Goal: Task Accomplishment & Management: Complete application form

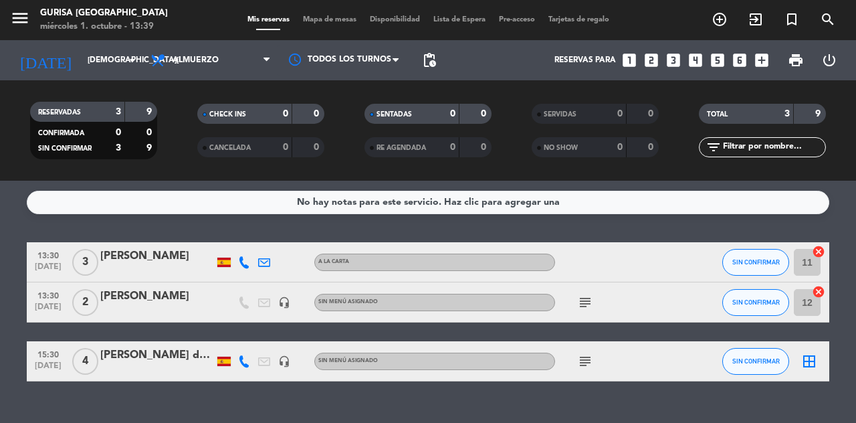
click at [155, 394] on div "No hay notas para este servicio. Haz clic para agregar una 13:30 oct. 2 3 Agust…" at bounding box center [428, 302] width 856 height 242
click at [582, 368] on icon "subject" at bounding box center [585, 361] width 16 height 16
click at [658, 378] on div "subject Vip" at bounding box center [615, 360] width 120 height 39
click at [816, 363] on icon "border_all" at bounding box center [809, 361] width 16 height 16
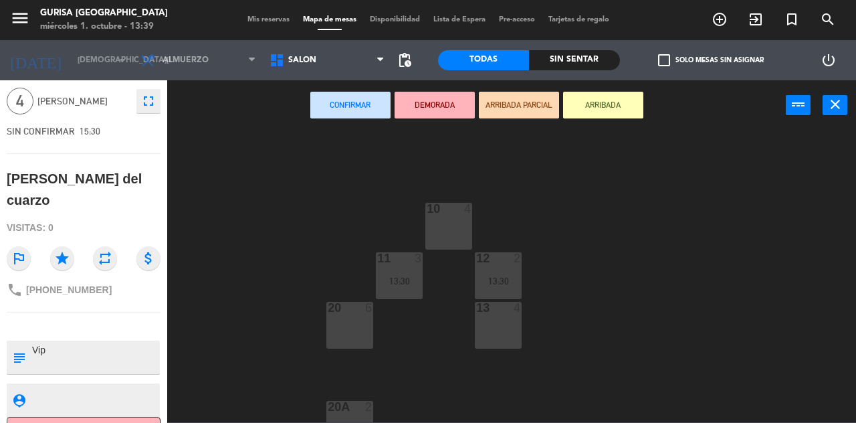
scroll to position [56, 0]
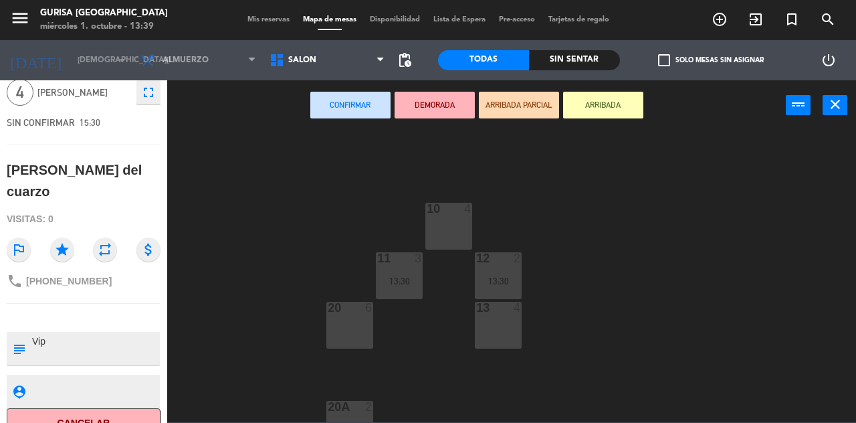
click at [95, 237] on icon "repeat" at bounding box center [105, 249] width 24 height 24
click at [83, 408] on button "Cancelar" at bounding box center [84, 423] width 154 height 30
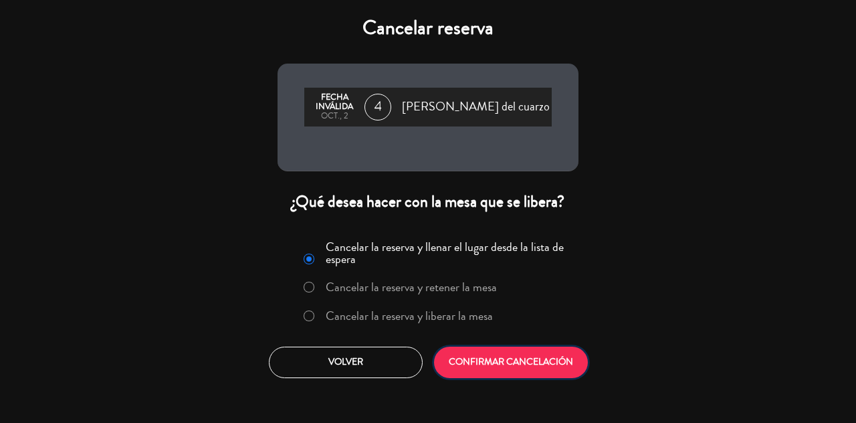
click at [561, 376] on button "CONFIRMAR CANCELACIÓN" at bounding box center [511, 361] width 154 height 31
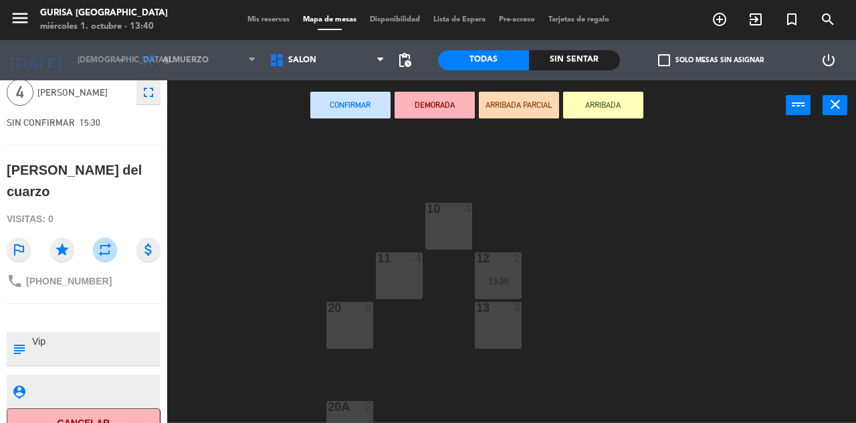
scroll to position [0, 0]
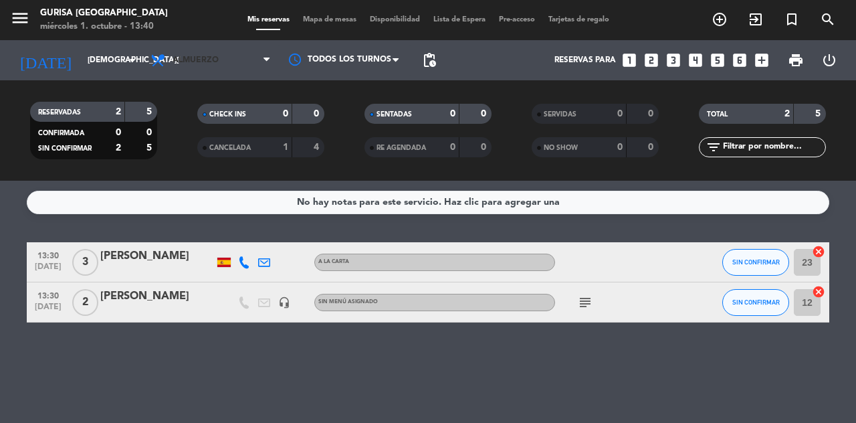
click at [243, 68] on span "Almuerzo" at bounding box center [211, 59] width 134 height 29
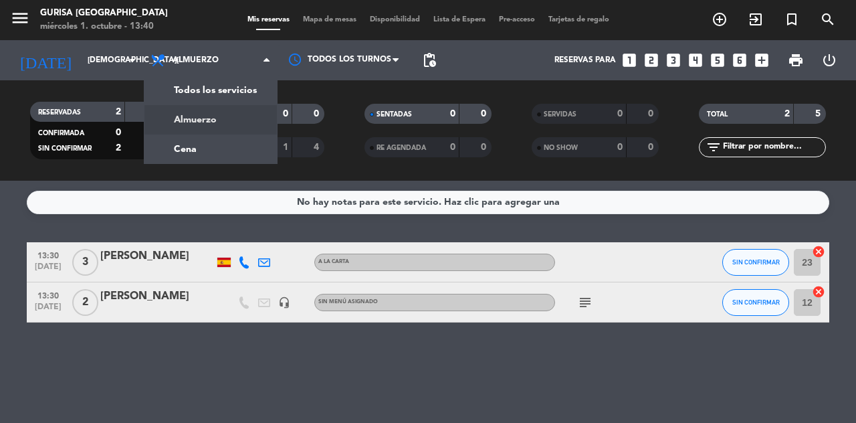
click at [221, 151] on div "menu Gurisa Madrid miércoles 1. octubre - 13:40 Mis reservas Mapa de mesas Disp…" at bounding box center [428, 90] width 856 height 181
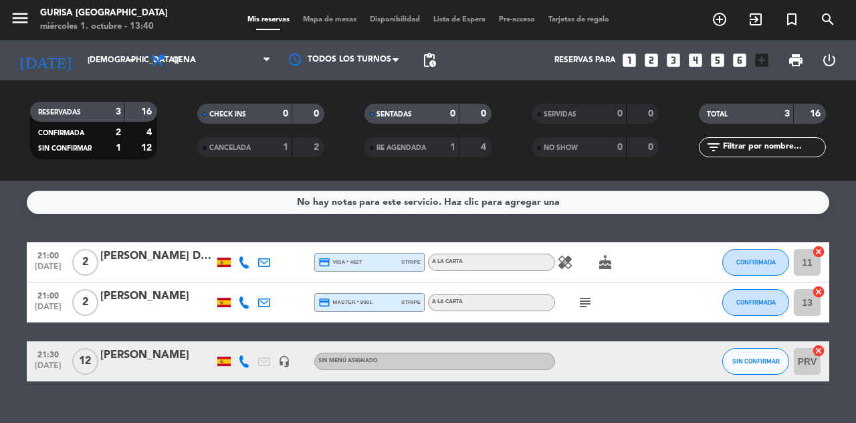
click at [723, 25] on icon "add_circle_outline" at bounding box center [720, 19] width 16 height 16
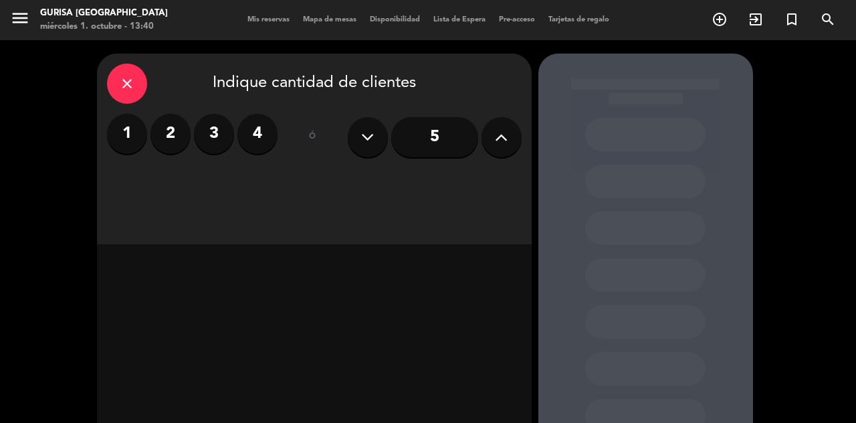
click at [165, 151] on label "2" at bounding box center [170, 134] width 40 height 40
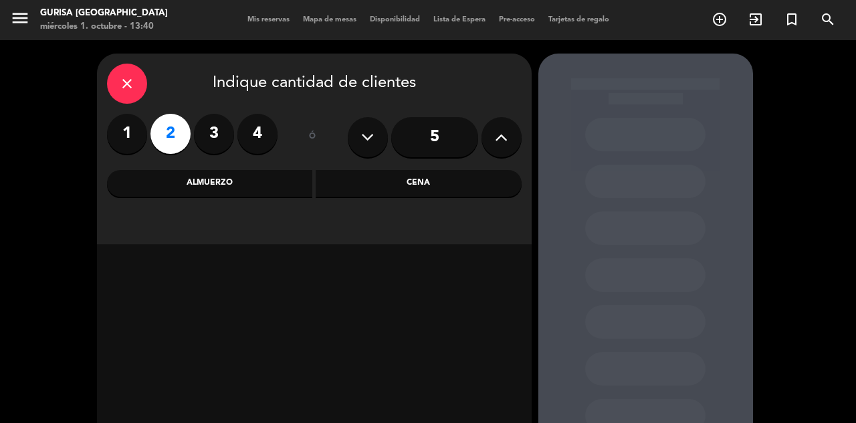
click at [408, 179] on div "Cena" at bounding box center [419, 183] width 206 height 27
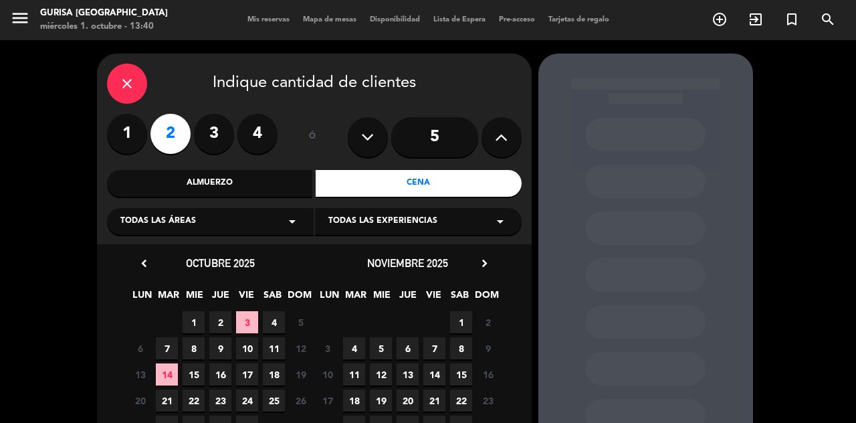
scroll to position [33, 0]
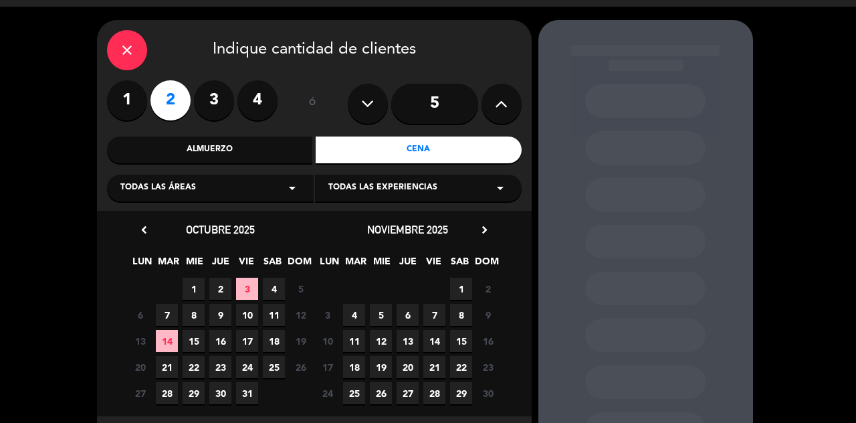
click at [211, 287] on span "2" at bounding box center [220, 289] width 22 height 22
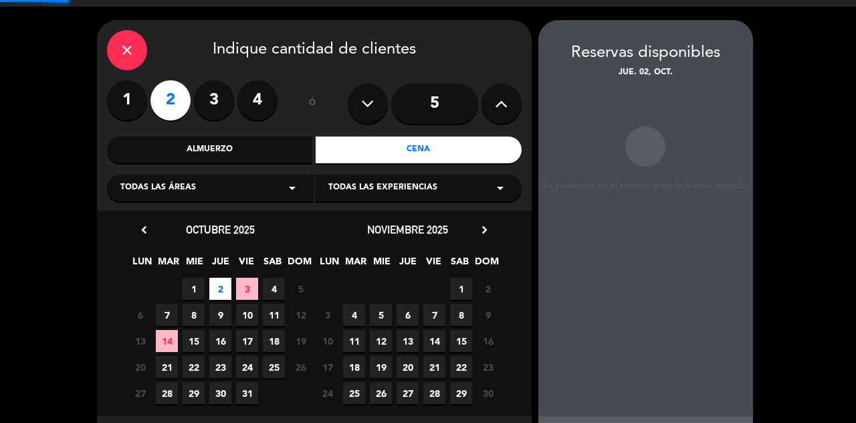
scroll to position [19, 0]
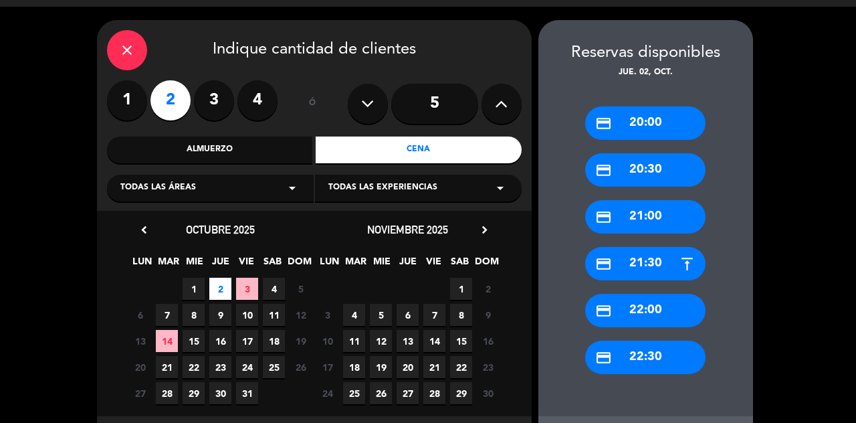
click at [686, 161] on div "credit_card 20:30" at bounding box center [645, 169] width 120 height 33
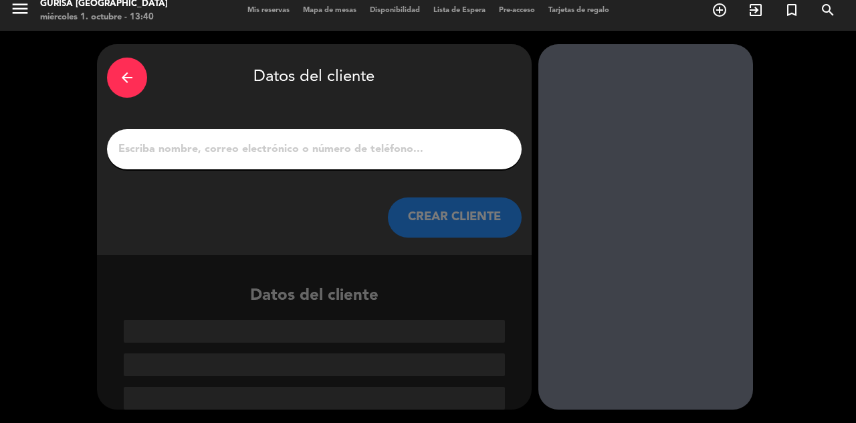
scroll to position [0, 0]
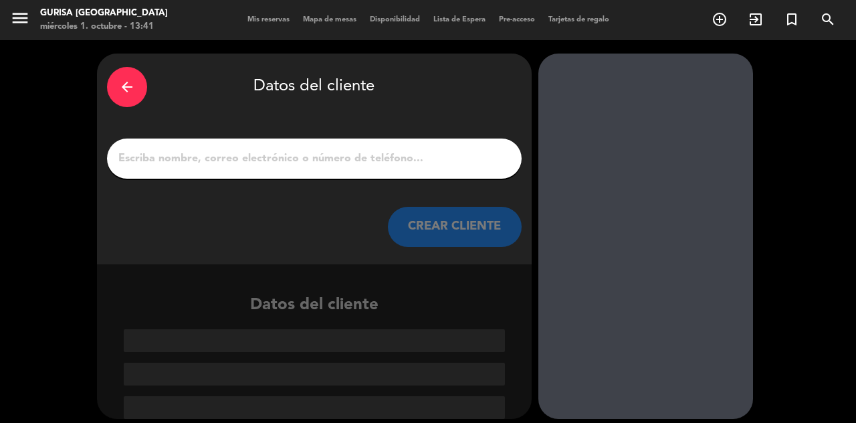
click at [401, 149] on input "1" at bounding box center [314, 158] width 395 height 19
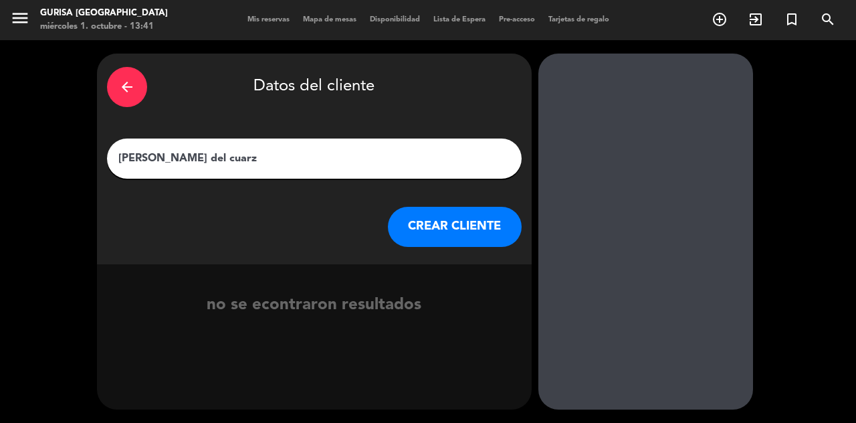
type input "Rosario riberas del cuarzo"
click at [472, 211] on button "CREAR CLIENTE" at bounding box center [455, 227] width 134 height 40
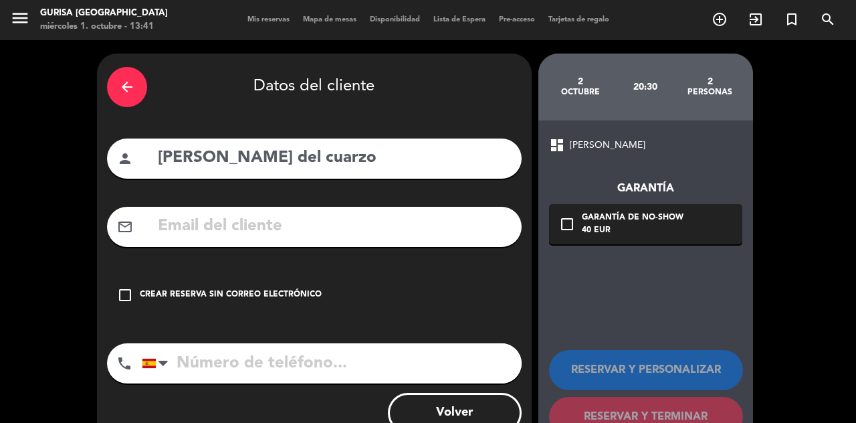
click at [404, 343] on input "tel" at bounding box center [332, 363] width 380 height 40
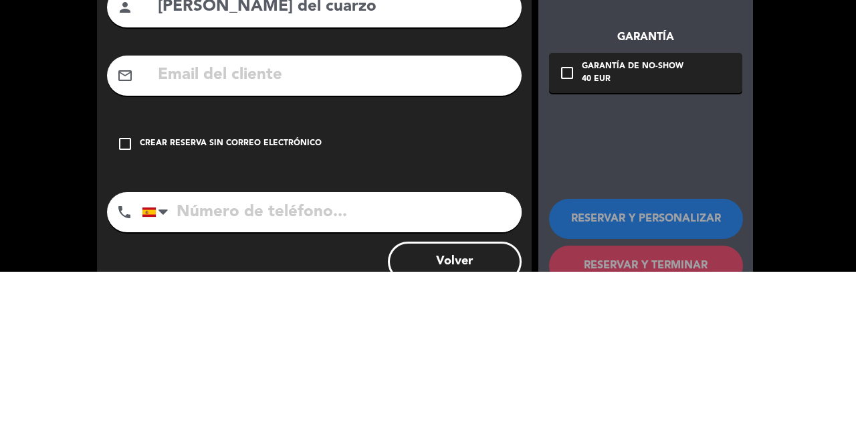
scroll to position [43, 0]
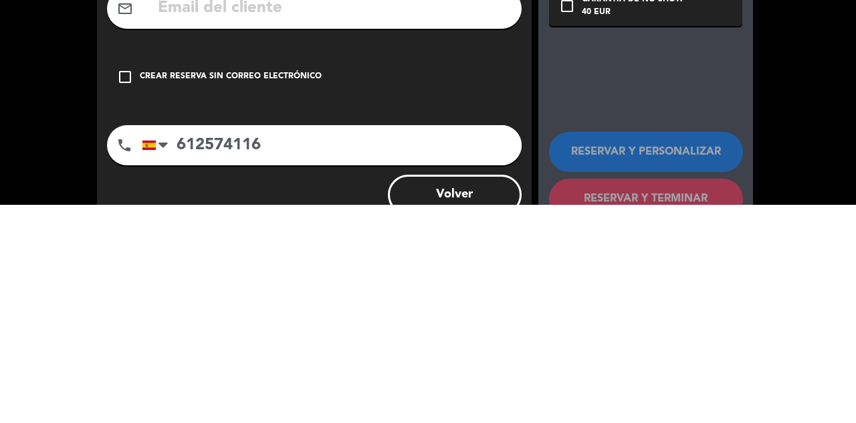
type input "612574116"
click at [698, 292] on div "dashboard SALA DE CAMPO Garantía check_box_outline_blank Garantía de no-show 40…" at bounding box center [645, 286] width 215 height 332
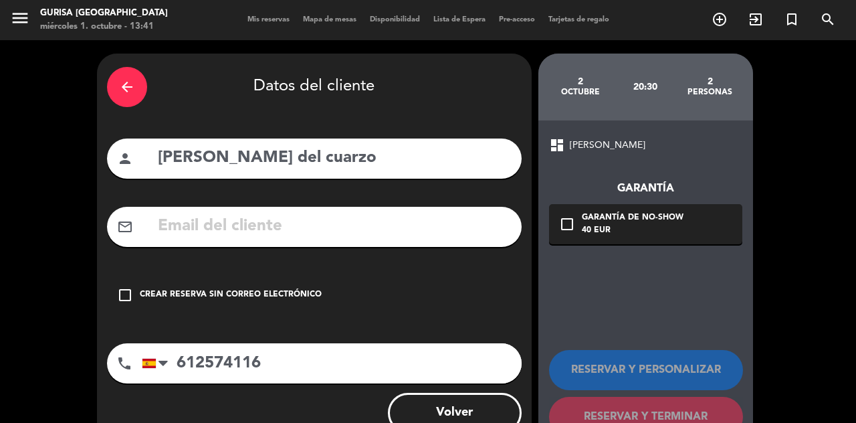
click at [118, 287] on icon "check_box_outline_blank" at bounding box center [125, 295] width 16 height 16
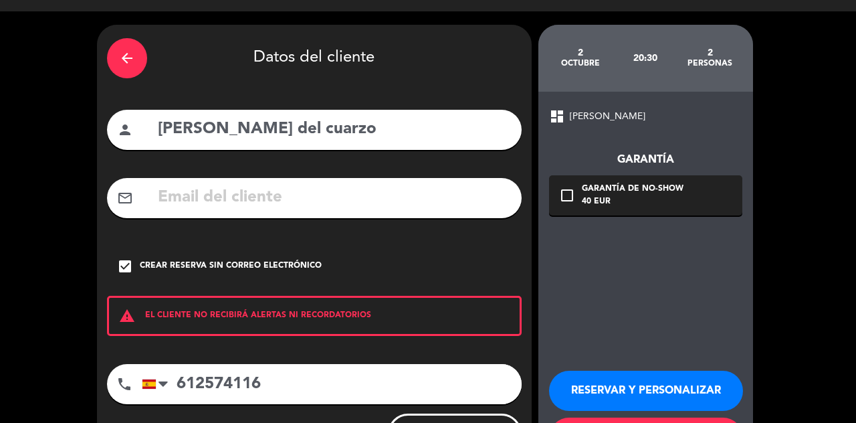
scroll to position [0, 0]
click at [702, 399] on button "RESERVAR Y PERSONALIZAR" at bounding box center [646, 391] width 194 height 40
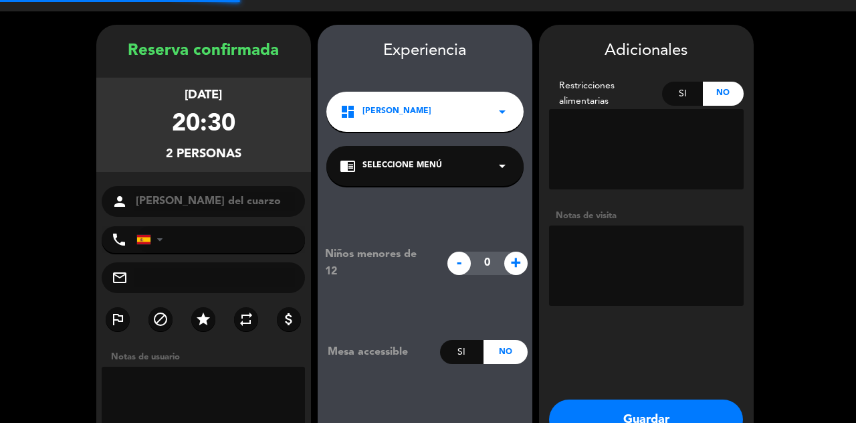
type input "+34612574116"
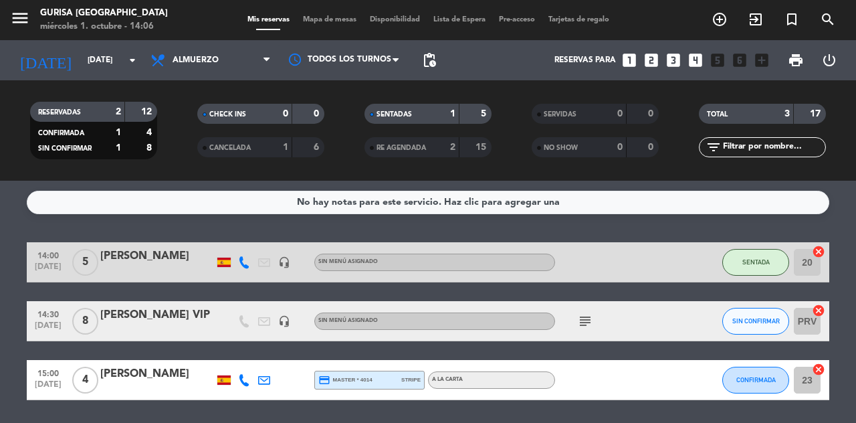
click at [278, 68] on div at bounding box center [345, 60] width 134 height 30
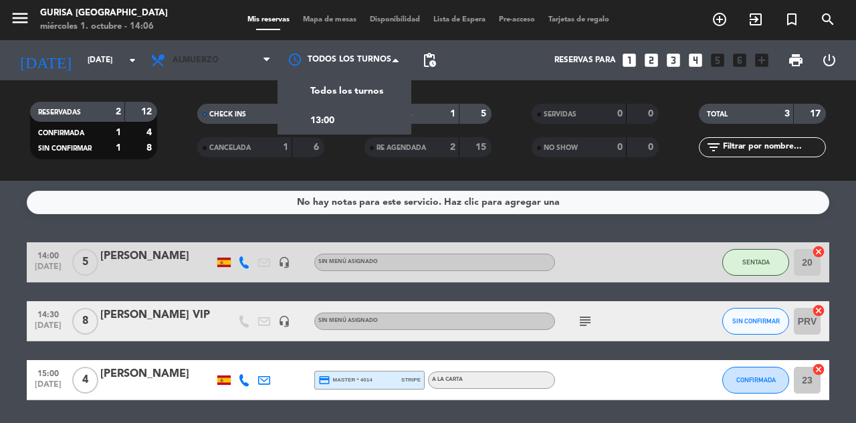
click at [256, 66] on span "Almuerzo" at bounding box center [211, 59] width 134 height 29
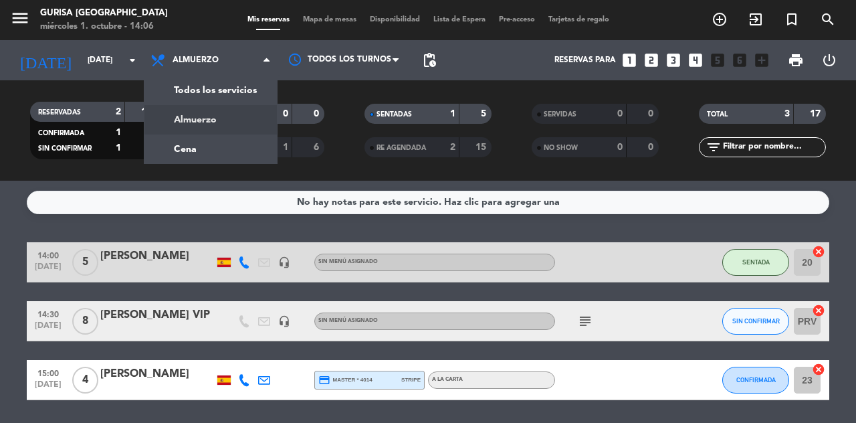
click at [206, 146] on div "menu Gurisa Madrid miércoles 1. octubre - 14:06 Mis reservas Mapa de mesas Disp…" at bounding box center [428, 90] width 856 height 181
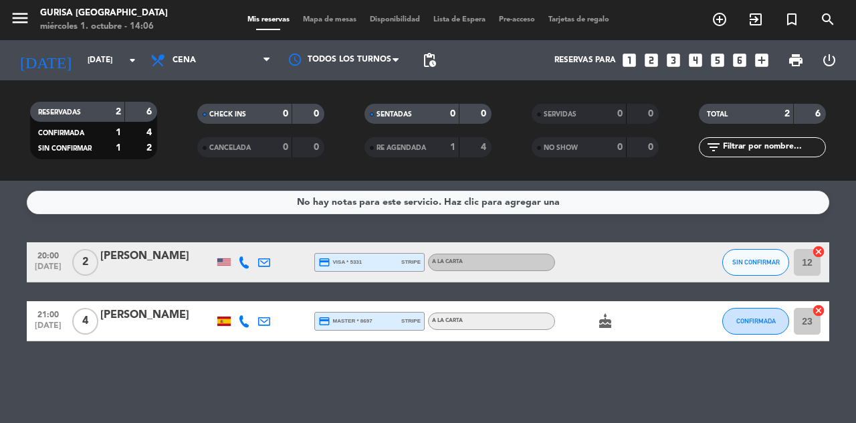
click at [242, 265] on icon at bounding box center [244, 262] width 12 height 12
click at [275, 244] on span at bounding box center [280, 240] width 11 height 11
click at [245, 326] on icon at bounding box center [244, 321] width 12 height 12
click at [275, 301] on span at bounding box center [280, 299] width 11 height 11
click at [275, 298] on span at bounding box center [280, 299] width 11 height 11
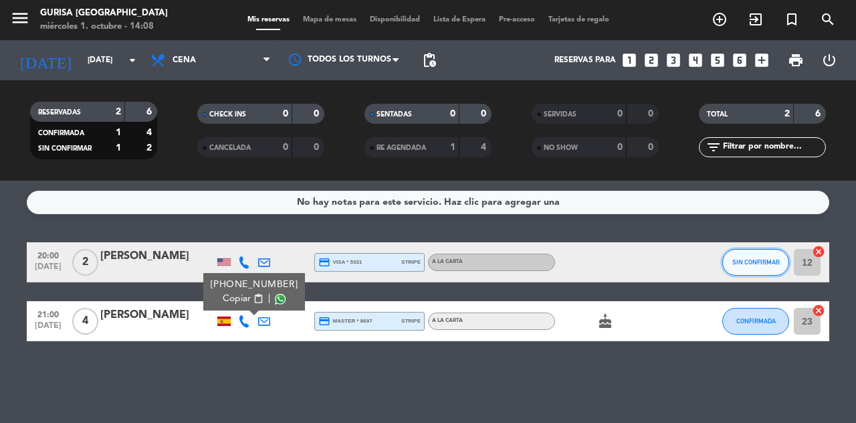
click at [750, 270] on button "SIN CONFIRMAR" at bounding box center [755, 262] width 67 height 27
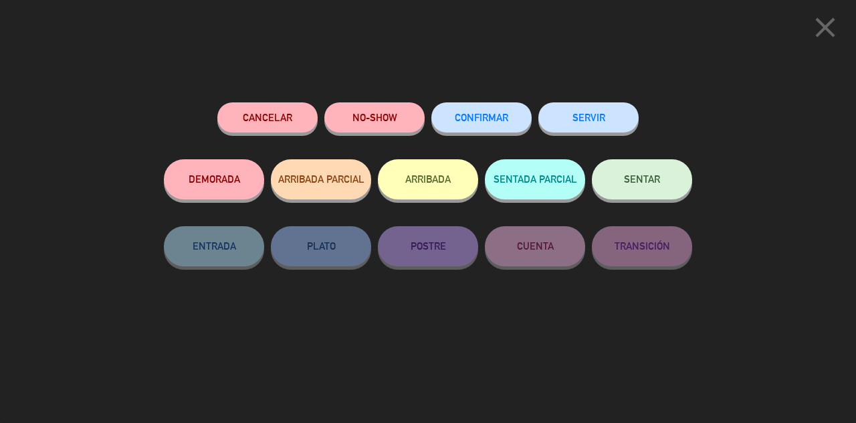
click at [499, 123] on span "CONFIRMAR" at bounding box center [482, 117] width 54 height 11
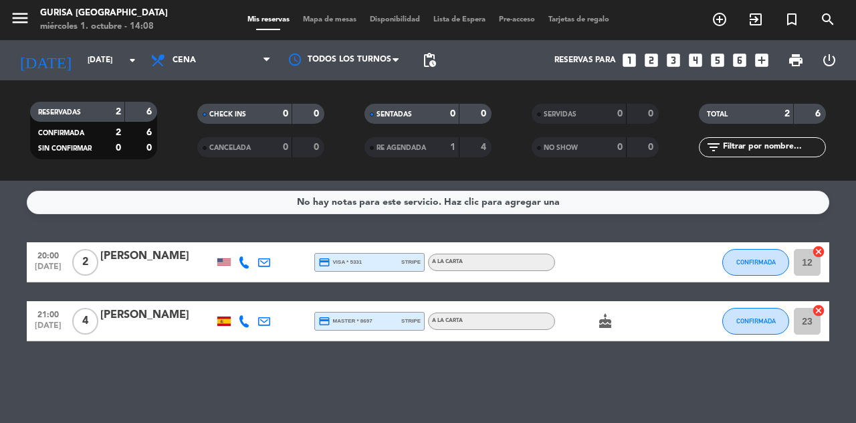
click at [603, 325] on icon "cake" at bounding box center [605, 321] width 16 height 16
click at [605, 324] on icon "cake" at bounding box center [605, 321] width 16 height 16
click at [263, 62] on span "Cena" at bounding box center [211, 59] width 134 height 29
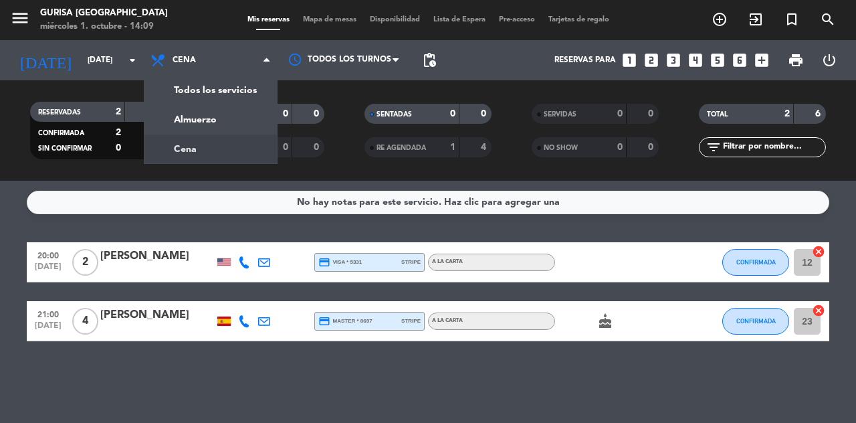
click at [223, 128] on div "menu Gurisa Madrid miércoles 1. octubre - 14:09 Mis reservas Mapa de mesas Disp…" at bounding box center [428, 90] width 856 height 181
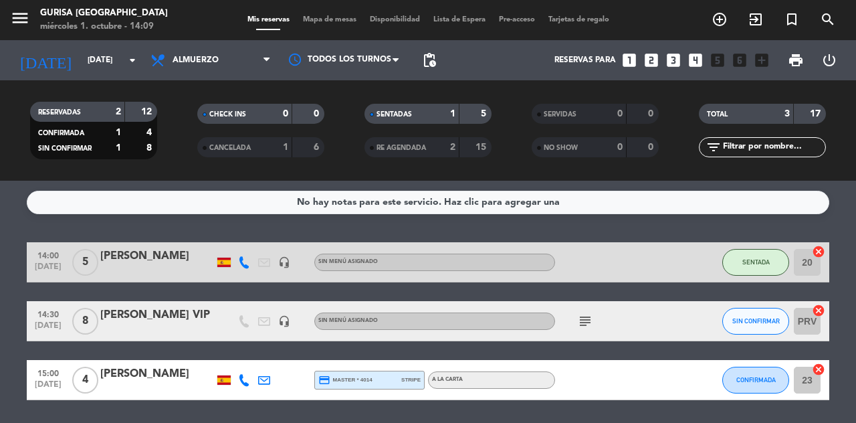
click at [587, 325] on icon "subject" at bounding box center [585, 321] width 16 height 16
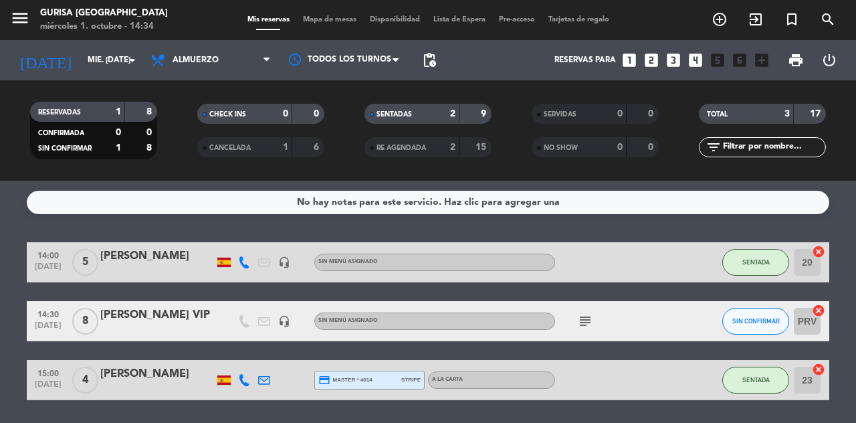
click at [587, 325] on icon "subject" at bounding box center [585, 321] width 16 height 16
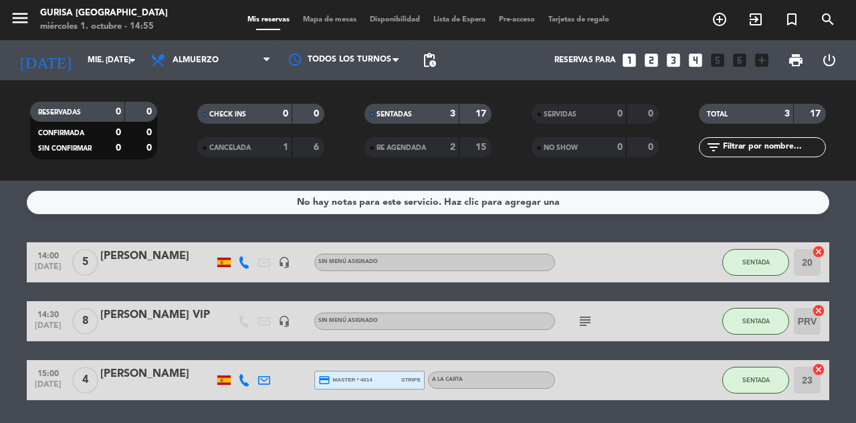
click at [464, 21] on span "Lista de Espera" at bounding box center [460, 19] width 66 height 7
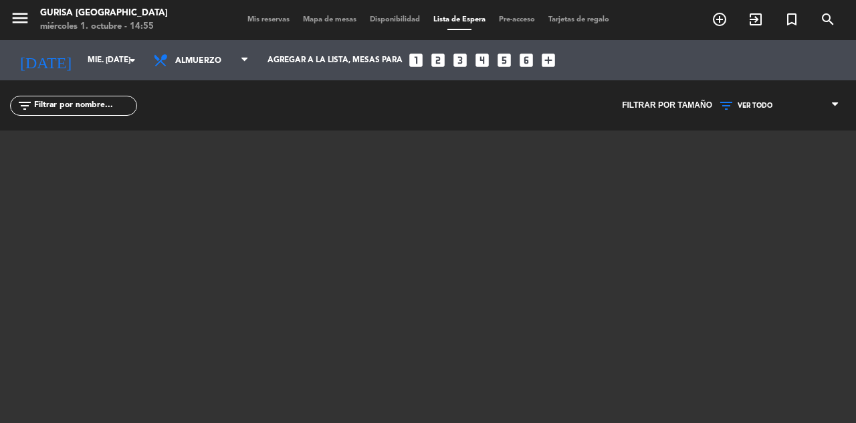
click at [274, 21] on span "Mis reservas" at bounding box center [269, 19] width 56 height 7
